Goal: Transaction & Acquisition: Book appointment/travel/reservation

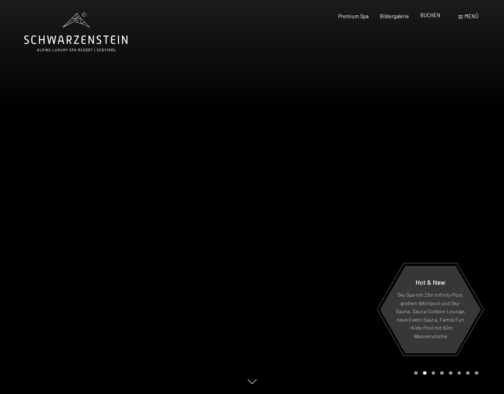
click at [432, 16] on span "BUCHEN" at bounding box center [431, 15] width 20 height 6
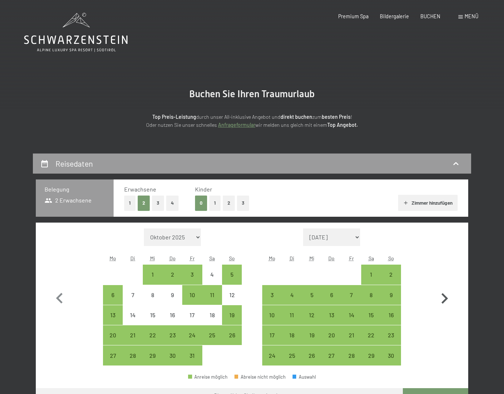
click at [443, 299] on icon "button" at bounding box center [444, 298] width 21 height 21
select select "2025-11-01"
select select "2025-12-01"
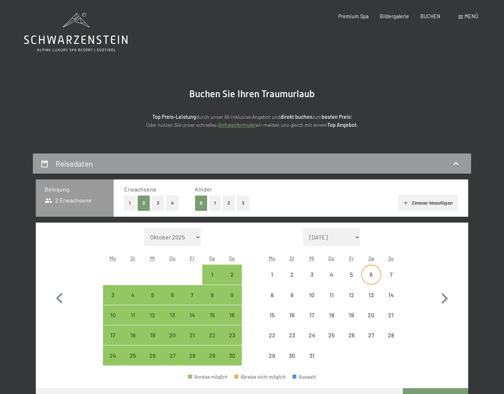
select select "2025-11-01"
select select "2025-12-01"
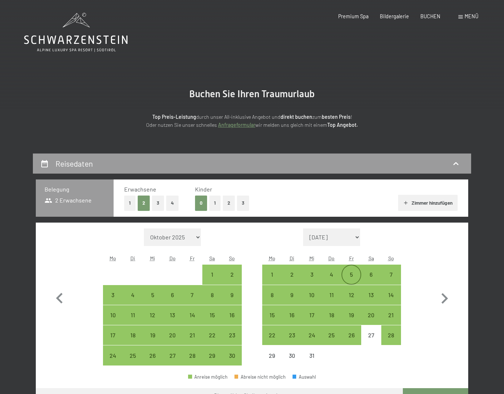
click at [353, 272] on div "5" at bounding box center [352, 281] width 18 height 18
select select "2025-11-01"
select select "2025-12-01"
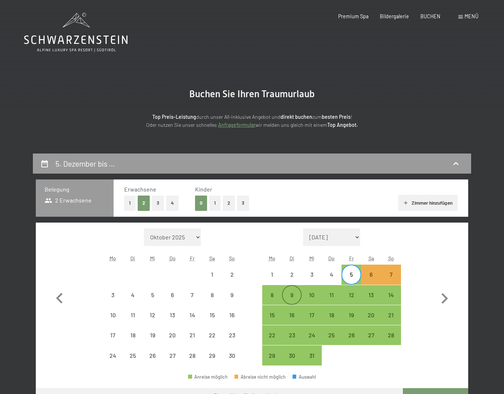
click at [286, 295] on div "9" at bounding box center [292, 301] width 18 height 18
select select "2025-11-01"
select select "2025-12-01"
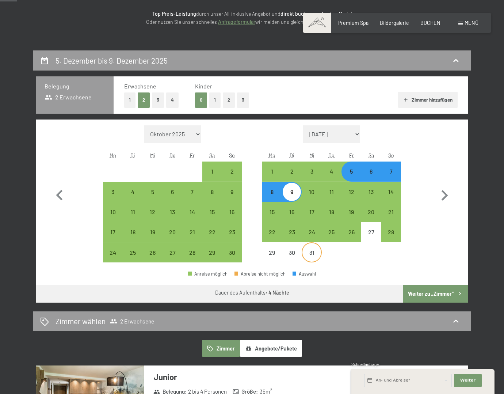
scroll to position [110, 0]
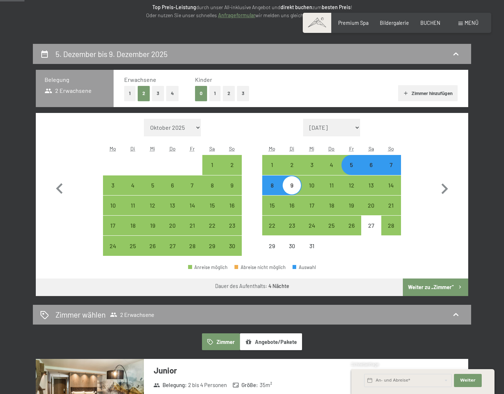
click at [429, 287] on button "Weiter zu „Zimmer“" at bounding box center [435, 288] width 65 height 18
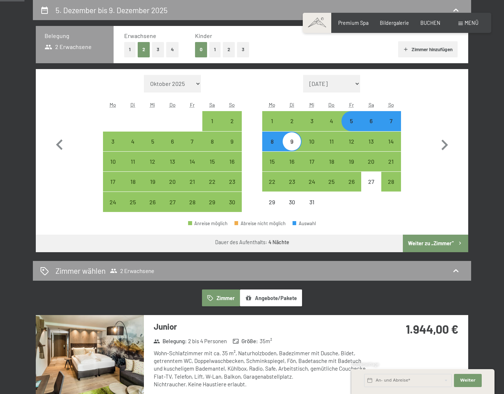
select select "2025-11-01"
select select "2025-12-01"
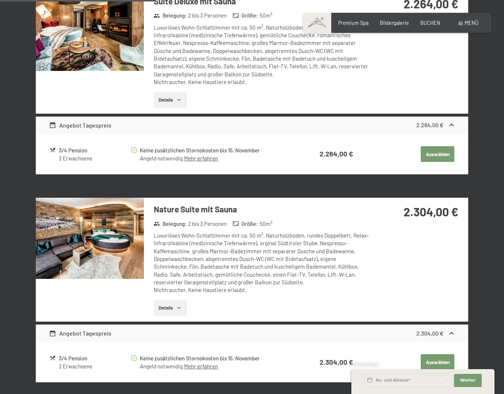
scroll to position [629, 0]
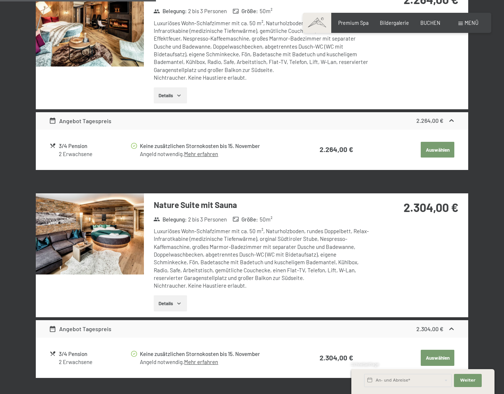
click at [320, 21] on span at bounding box center [317, 23] width 29 height 20
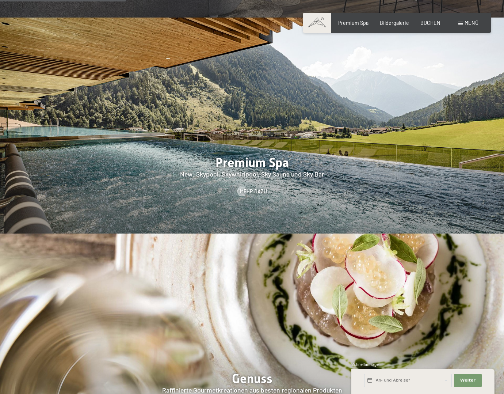
scroll to position [950, 0]
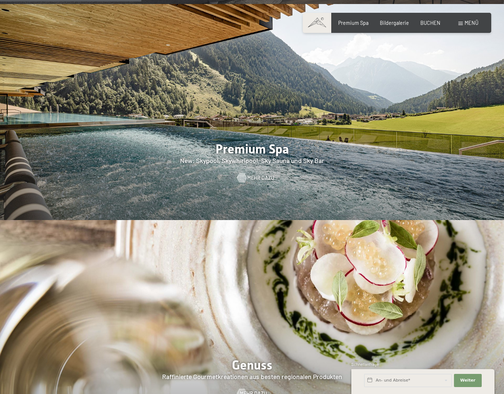
click at [251, 174] on span "Mehr dazu" at bounding box center [260, 177] width 27 height 7
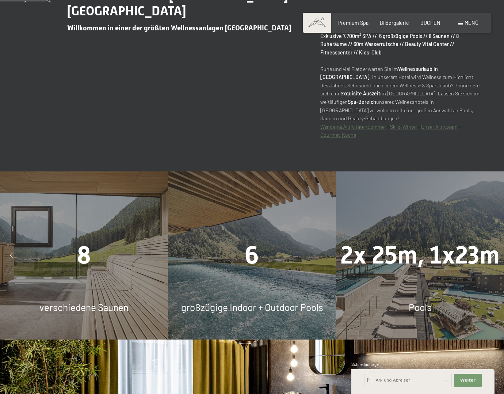
scroll to position [439, 0]
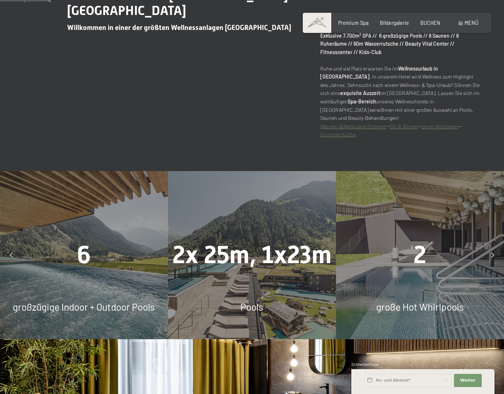
click at [405, 123] on link "Ski & Winter" at bounding box center [403, 126] width 27 height 6
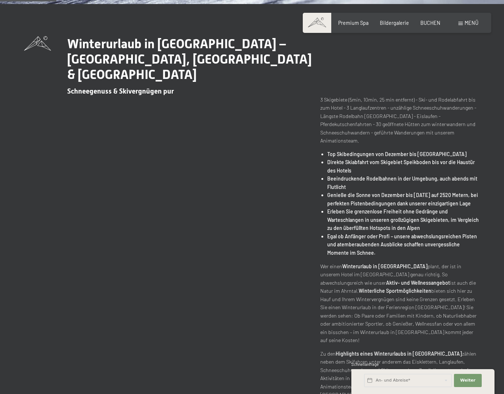
scroll to position [292, 0]
